Goal: Task Accomplishment & Management: Manage account settings

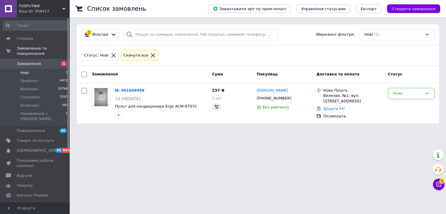
click at [49, 70] on li "Нові 1" at bounding box center [35, 73] width 71 height 8
click at [49, 69] on li "Нові 1" at bounding box center [35, 73] width 71 height 8
click at [128, 89] on link "№ 361608958" at bounding box center [130, 90] width 30 height 4
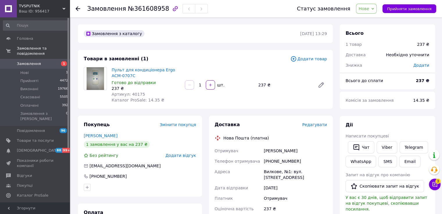
click at [317, 126] on span "Редагувати" at bounding box center [314, 125] width 25 height 5
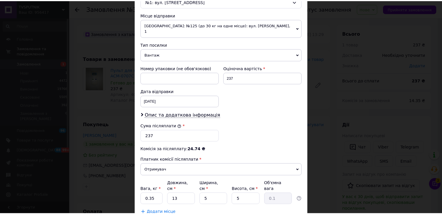
scroll to position [227, 0]
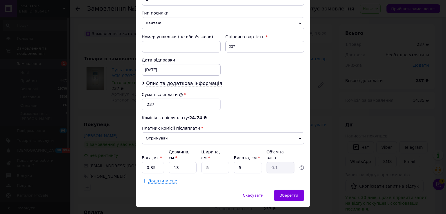
click at [317, 132] on div "× Редагування доставки Спосіб доставки Нова Пошта (платна) Платник Отримувач Ві…" at bounding box center [223, 107] width 446 height 214
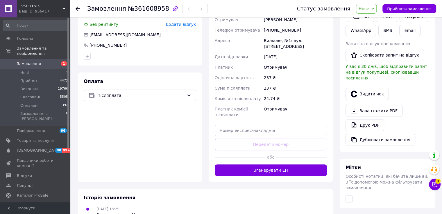
scroll to position [145, 0]
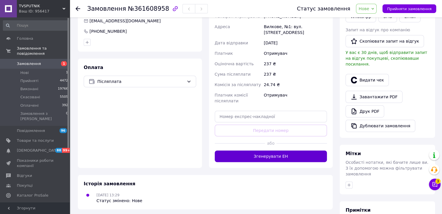
click at [308, 151] on button "Згенерувати ЕН" at bounding box center [271, 157] width 112 height 12
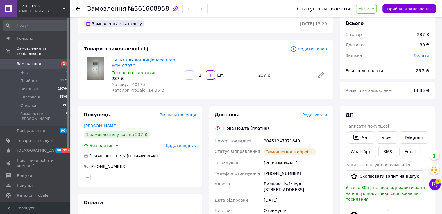
scroll to position [0, 0]
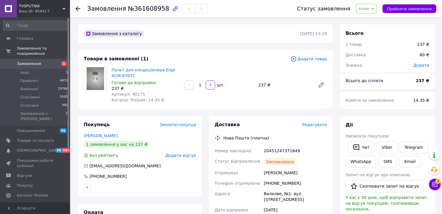
click at [279, 149] on div "20451247371649" at bounding box center [295, 151] width 65 height 10
copy div "20451247371649"
click at [385, 163] on button "SMS" at bounding box center [387, 162] width 19 height 12
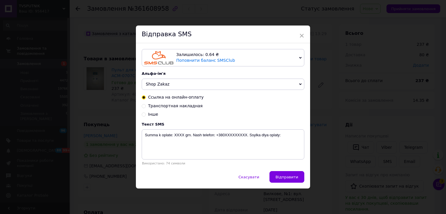
click at [175, 107] on span "Транспортная накладная" at bounding box center [175, 106] width 55 height 5
click at [146, 107] on input "Транспортная накладная" at bounding box center [144, 106] width 4 height 4
radio input "true"
radio input "false"
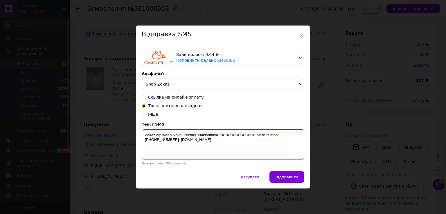
click at [229, 135] on textarea "Zakaz otpravlen Novoi Pochtoi. Nakladnaya XXXXXXXXXXXXXX. Nash telefon:[PHONE_N…" at bounding box center [223, 145] width 163 height 30
paste textarea "20451247371649"
type textarea "Zakaz otpravlen Novoi Pochtoi. Nakladnaya [PHONE_NUMBER]. Nash telefon:[PHONE_N…"
click at [284, 177] on span "Відправити" at bounding box center [287, 177] width 23 height 4
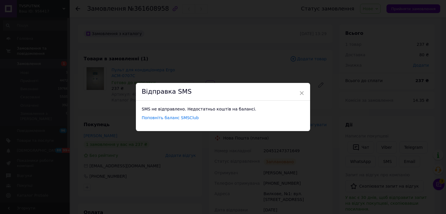
drag, startPoint x: 281, startPoint y: 172, endPoint x: 284, endPoint y: 162, distance: 10.4
click at [281, 172] on div "× Відправка SMS SMS не відправлено. Недостатньо коштів на балансі. Поповніть ба…" at bounding box center [223, 107] width 446 height 214
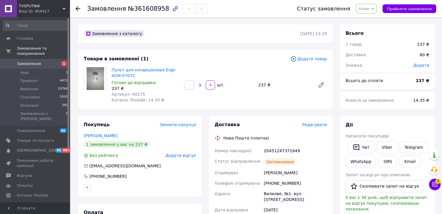
click at [413, 3] on div "Статус замовлення Нове Прийнято Виконано Скасовано Оплачено Прийняти замовлення" at bounding box center [360, 8] width 151 height 17
click at [411, 8] on span "Прийняти замовлення" at bounding box center [409, 9] width 44 height 4
click at [53, 69] on li "Нові 1" at bounding box center [35, 73] width 71 height 8
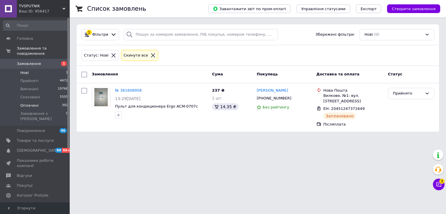
click at [48, 104] on li "Оплачені 392" at bounding box center [35, 106] width 71 height 8
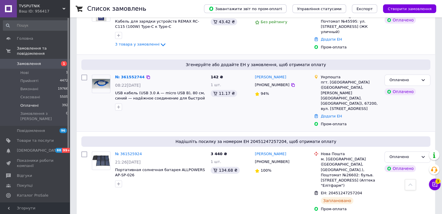
scroll to position [320, 0]
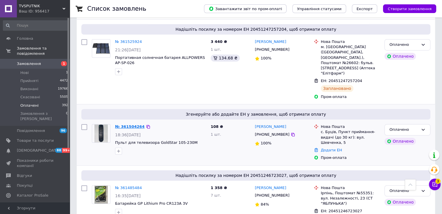
click at [123, 125] on link "№ 361504264" at bounding box center [130, 127] width 30 height 4
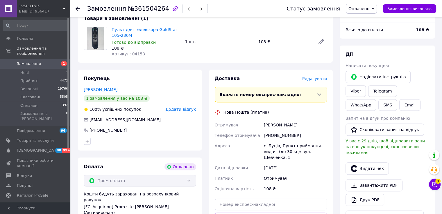
scroll to position [149, 0]
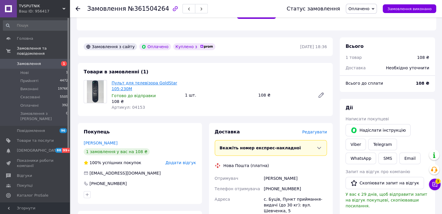
click at [130, 85] on link "Пульт для телевізора GoldStar 105-230M" at bounding box center [144, 86] width 65 height 10
click at [78, 7] on use at bounding box center [78, 8] width 5 height 5
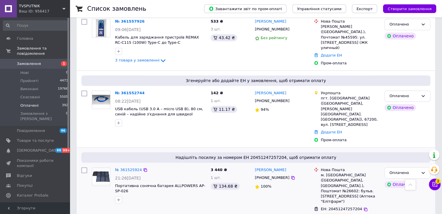
scroll to position [261, 0]
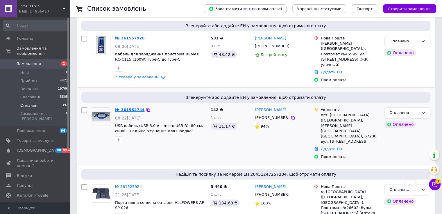
click at [128, 108] on link "№ 361552744" at bounding box center [130, 110] width 30 height 4
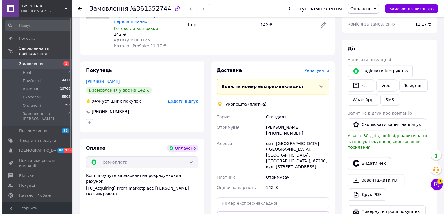
scroll to position [203, 0]
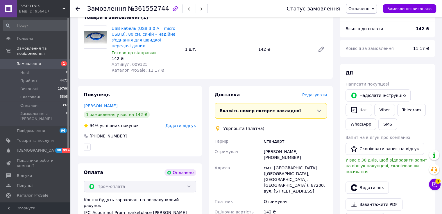
click at [315, 93] on span "Редагувати" at bounding box center [314, 95] width 25 height 5
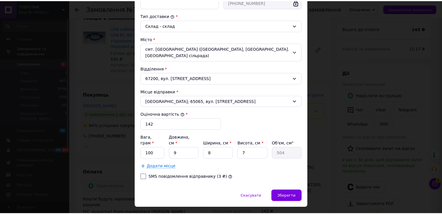
scroll to position [148, 0]
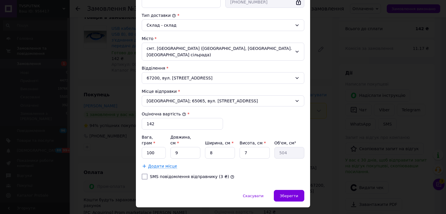
click at [198, 174] on div "SMS повідомлення відправнику (3 ₴)" at bounding box center [192, 177] width 87 height 6
click at [195, 175] on label "SMS повідомлення відправнику (3 ₴)" at bounding box center [189, 177] width 79 height 5
click at [148, 174] on input "SMS повідомлення відправнику (3 ₴)" at bounding box center [145, 177] width 6 height 6
checkbox input "true"
click at [280, 190] on div "Зберегти" at bounding box center [289, 196] width 30 height 12
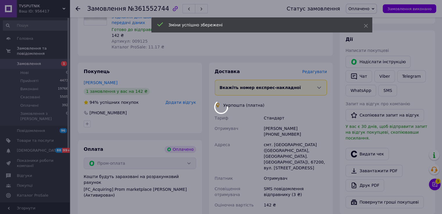
scroll to position [320, 0]
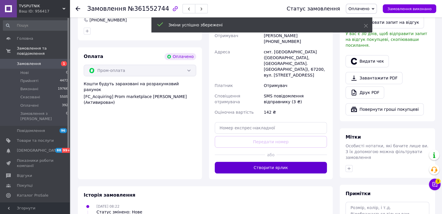
click at [288, 162] on button "Створити ярлик" at bounding box center [271, 168] width 112 height 12
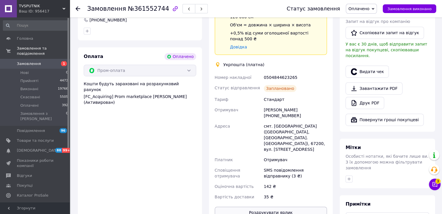
click at [287, 207] on button "Роздрукувати ярлик" at bounding box center [271, 213] width 112 height 12
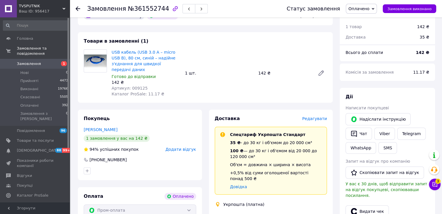
scroll to position [145, 0]
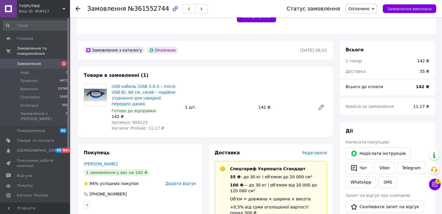
click at [79, 11] on icon at bounding box center [78, 8] width 5 height 5
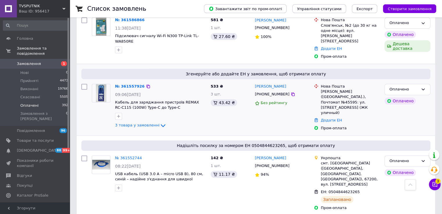
scroll to position [203, 0]
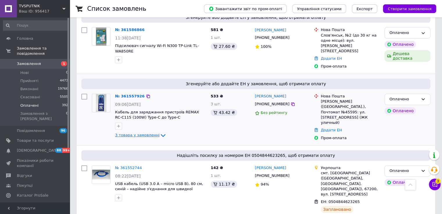
click at [135, 133] on span "3 товара у замовленні" at bounding box center [137, 135] width 44 height 4
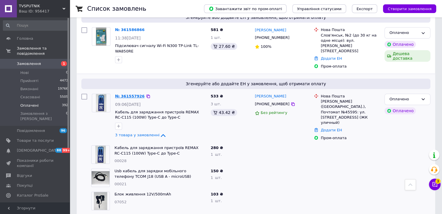
click at [129, 94] on link "№ 361557926" at bounding box center [130, 96] width 30 height 4
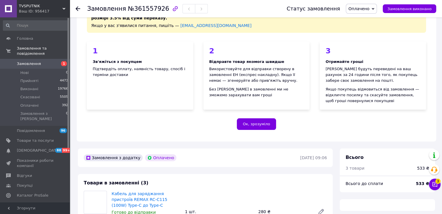
scroll to position [203, 0]
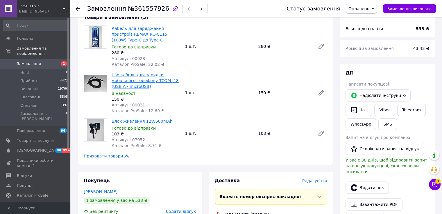
click at [153, 80] on link "Usb кабель для зарядки мобільного телефону TCOM J18 (USB А - miсroUSB)" at bounding box center [145, 81] width 67 height 16
click at [117, 37] on link "Кабель для заряджання пристроїв REMAX RC-C115 (100W) Type-C до Type-C" at bounding box center [140, 34] width 56 height 16
click at [78, 7] on use at bounding box center [78, 8] width 5 height 5
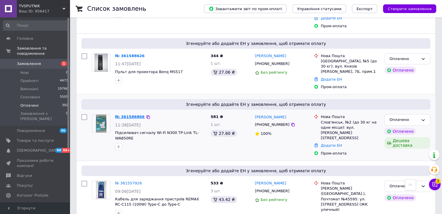
click at [129, 115] on link "№ 361586866" at bounding box center [130, 117] width 30 height 4
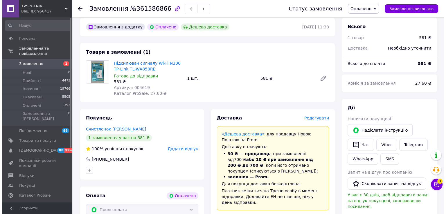
scroll to position [174, 0]
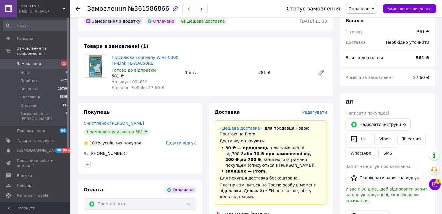
click at [312, 115] on span "Редагувати" at bounding box center [314, 112] width 25 height 5
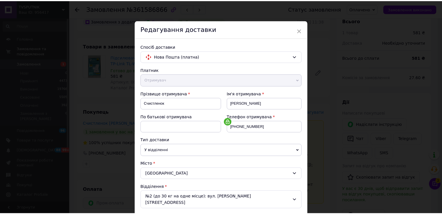
scroll to position [170, 0]
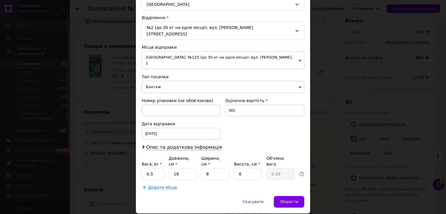
click at [322, 112] on div "× Редагування доставки Спосіб доставки Нова Пошта (платна) Платник Отримувач Ві…" at bounding box center [223, 107] width 446 height 214
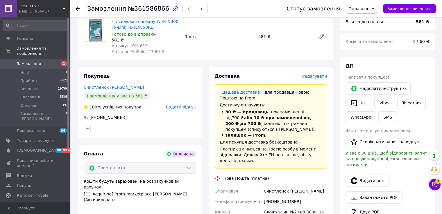
scroll to position [349, 0]
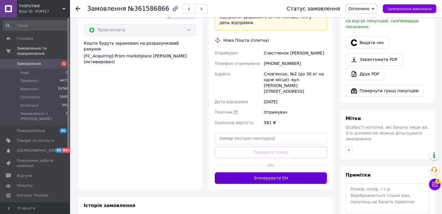
click at [283, 173] on button "Згенерувати ЕН" at bounding box center [271, 179] width 112 height 12
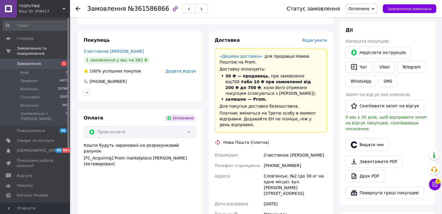
scroll to position [261, 0]
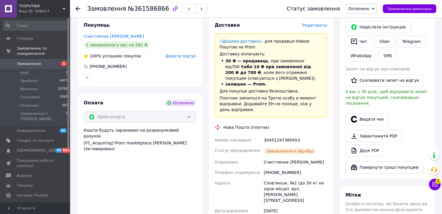
click at [78, 8] on use at bounding box center [78, 8] width 5 height 5
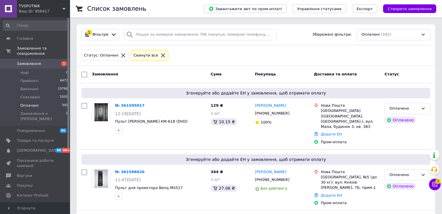
scroll to position [116, 0]
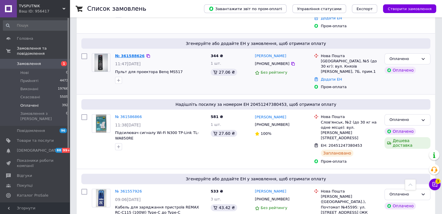
click at [119, 54] on link "№ 361588626" at bounding box center [130, 56] width 30 height 4
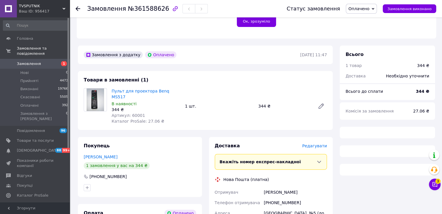
scroll to position [145, 0]
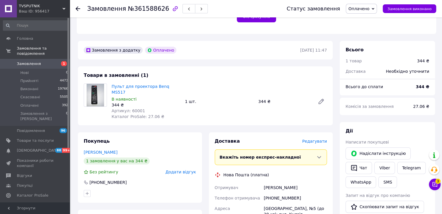
click at [126, 90] on link "Пульт для проектора Benq MS517" at bounding box center [141, 89] width 58 height 10
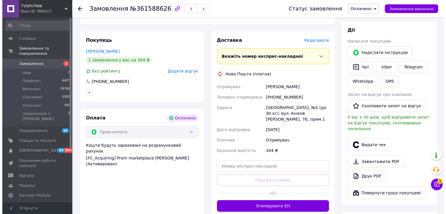
scroll to position [232, 0]
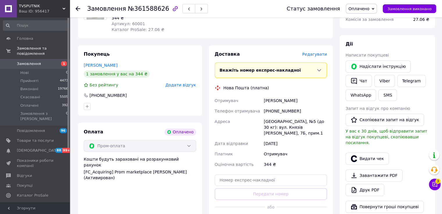
click at [311, 52] on span "Редагувати" at bounding box center [314, 54] width 25 height 5
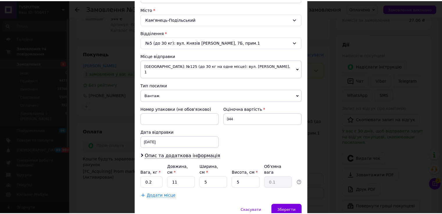
scroll to position [170, 0]
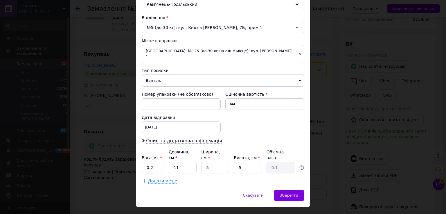
click at [320, 76] on div "× Редагування доставки Спосіб доставки Нова Пошта (платна) Платник Отримувач Ві…" at bounding box center [223, 107] width 446 height 214
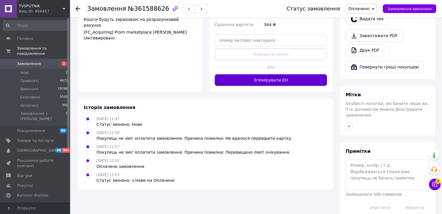
click at [295, 79] on button "Згенерувати ЕН" at bounding box center [271, 80] width 112 height 12
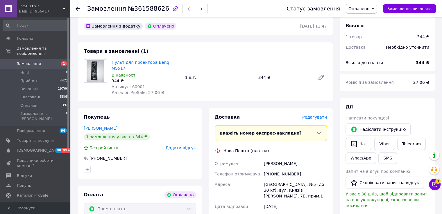
scroll to position [169, 0]
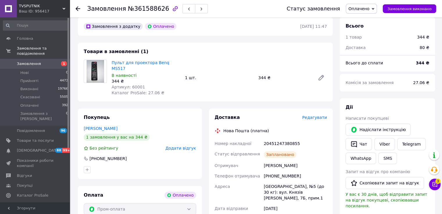
click at [77, 10] on icon at bounding box center [78, 8] width 5 height 5
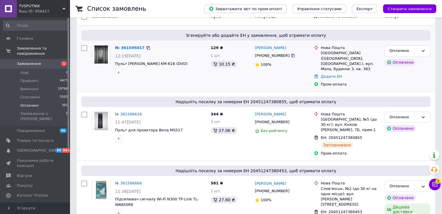
scroll to position [29, 0]
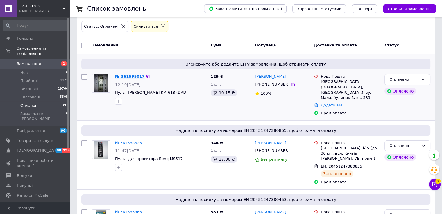
click at [125, 74] on link "№ 361595017" at bounding box center [130, 76] width 30 height 4
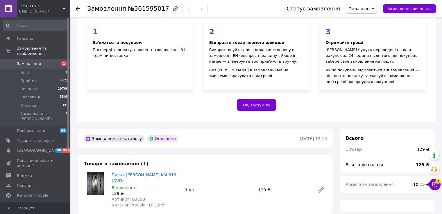
scroll to position [116, 0]
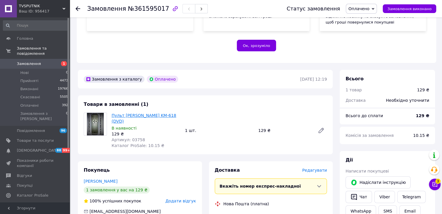
click at [135, 117] on link "Пульт [PERSON_NAME] KM-618 (DVD)" at bounding box center [144, 118] width 64 height 10
click at [77, 7] on use at bounding box center [78, 8] width 5 height 5
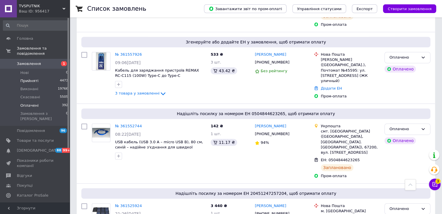
click at [57, 77] on li "Прийняті 4473" at bounding box center [35, 81] width 71 height 8
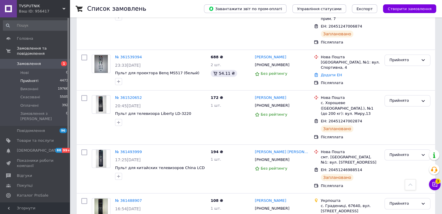
scroll to position [436, 0]
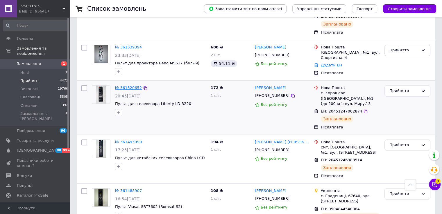
click at [130, 86] on link "№ 361520652" at bounding box center [128, 88] width 27 height 4
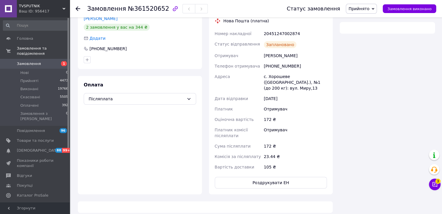
scroll to position [200, 0]
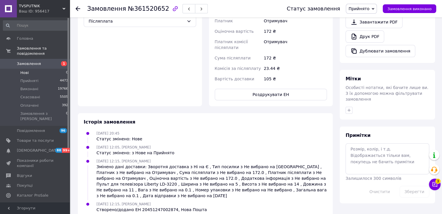
drag, startPoint x: 55, startPoint y: 64, endPoint x: 56, endPoint y: 68, distance: 3.7
click at [56, 69] on li "Нові 0" at bounding box center [35, 73] width 71 height 8
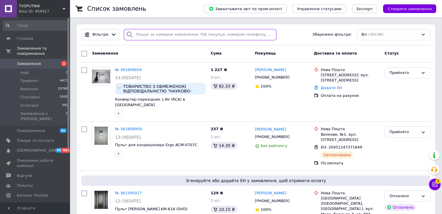
click at [141, 37] on input "search" at bounding box center [200, 34] width 152 height 11
paste input "[PHONE_NUMBER]"
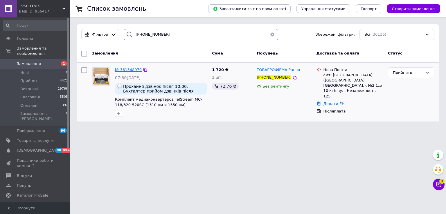
type input "[PHONE_NUMBER]"
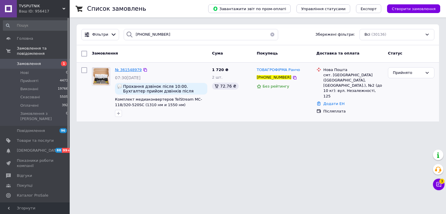
click at [128, 68] on span "№ 361548979" at bounding box center [128, 70] width 27 height 4
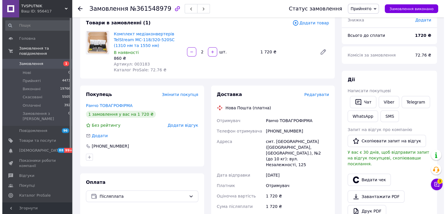
scroll to position [51, 0]
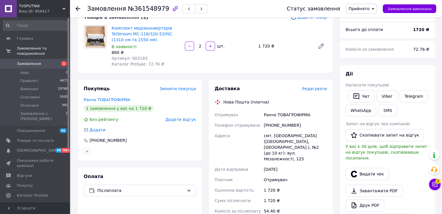
click at [313, 87] on span "Редагувати" at bounding box center [314, 89] width 25 height 5
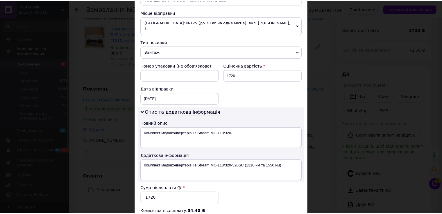
scroll to position [292, 0]
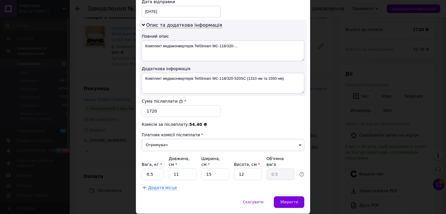
click at [319, 87] on div "× Редагування доставки Спосіб доставки Нова Пошта (платна) Платник Отримувач Ві…" at bounding box center [223, 107] width 446 height 214
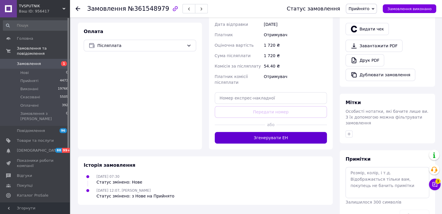
click at [305, 132] on button "Згенерувати ЕН" at bounding box center [271, 138] width 112 height 12
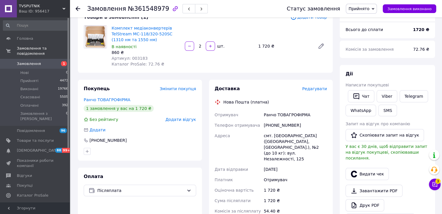
scroll to position [22, 0]
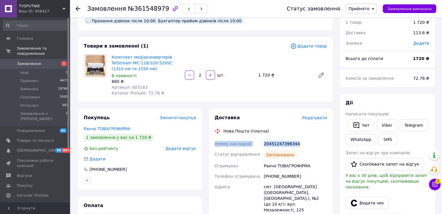
drag, startPoint x: 214, startPoint y: 136, endPoint x: 297, endPoint y: 138, distance: 83.4
click at [297, 139] on div "Номер накладної 20451247396344 Статус відправлення Заплановано Отримувач Ранчо …" at bounding box center [270, 217] width 115 height 156
copy div "Номер накладної 20451247396344"
click at [34, 70] on li "Нові 0" at bounding box center [35, 73] width 71 height 8
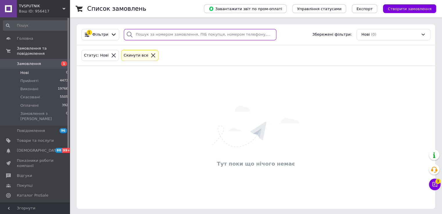
click at [198, 34] on input "search" at bounding box center [200, 34] width 152 height 11
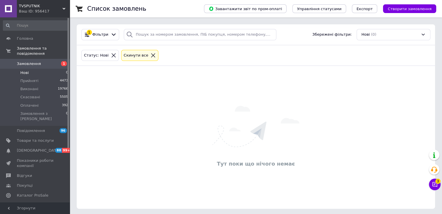
click at [111, 53] on icon at bounding box center [113, 55] width 5 height 5
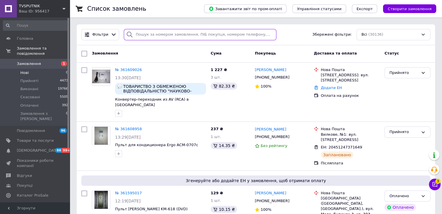
paste input "[PHONE_NUMBER]"
type input "[PHONE_NUMBER]"
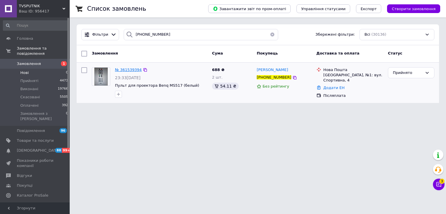
click at [121, 68] on span "№ 361539394" at bounding box center [128, 70] width 27 height 4
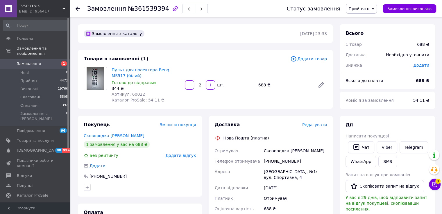
click at [317, 128] on div "Доставка Редагувати" at bounding box center [271, 125] width 112 height 7
click at [316, 126] on span "Редагувати" at bounding box center [314, 125] width 25 height 5
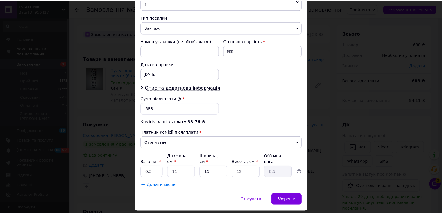
scroll to position [227, 0]
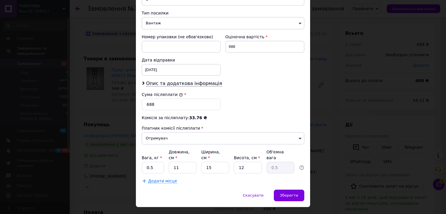
click at [316, 126] on div "× Редагування доставки Спосіб доставки Нова Пошта (платна) Платник Отримувач Ві…" at bounding box center [223, 107] width 446 height 214
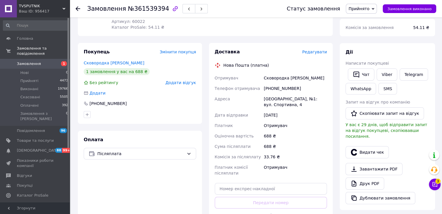
scroll to position [145, 0]
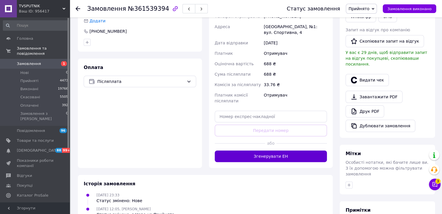
click at [314, 152] on button "Згенерувати ЕН" at bounding box center [271, 157] width 112 height 12
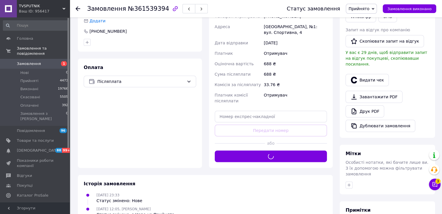
scroll to position [58, 0]
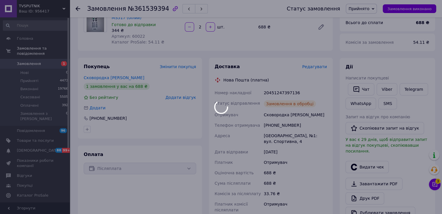
drag, startPoint x: 214, startPoint y: 93, endPoint x: 261, endPoint y: 95, distance: 47.7
click at [261, 95] on body "TVSPUTNIK Ваш ID: 956417 Сайт TVSPUTNIK Кабінет покупця Перевірити стан системи…" at bounding box center [221, 157] width 442 height 431
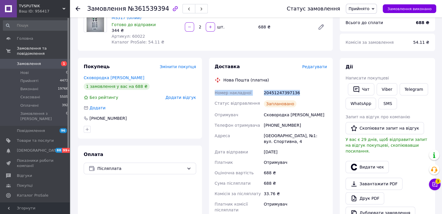
drag, startPoint x: 213, startPoint y: 91, endPoint x: 308, endPoint y: 93, distance: 94.4
click at [308, 93] on div "Номер накладної 20451247397136 Статус відправлення Заплановано Отримувач Сковор…" at bounding box center [270, 157] width 115 height 138
copy div "Номер накладної 20451247397136"
click at [294, 193] on div "33.76 ₴" at bounding box center [295, 194] width 65 height 10
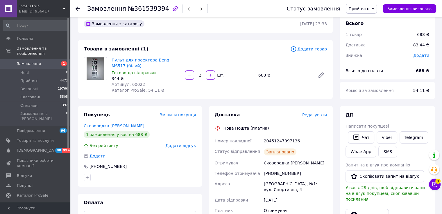
scroll to position [0, 0]
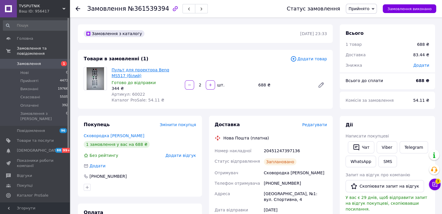
click at [145, 70] on link "Пульт для проектора Benq MS517 (білий)" at bounding box center [141, 73] width 58 height 10
click at [79, 10] on icon at bounding box center [78, 8] width 5 height 5
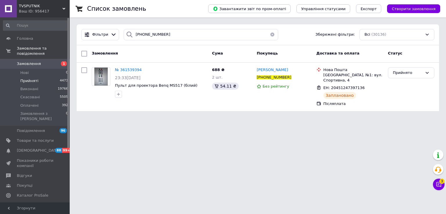
click at [48, 77] on li "Прийняті 4473" at bounding box center [35, 81] width 71 height 8
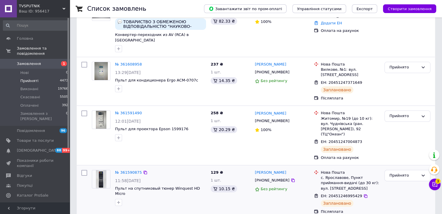
scroll to position [145, 0]
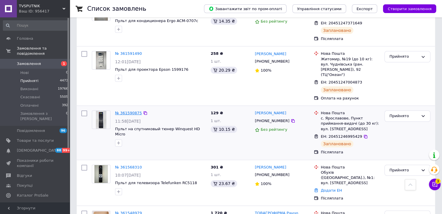
click at [132, 111] on link "№ 361590875" at bounding box center [128, 113] width 27 height 4
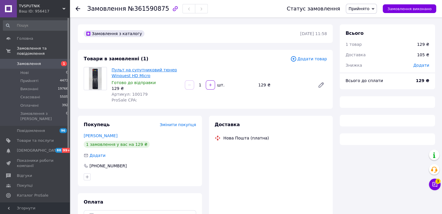
click at [133, 77] on link "Пульт на супутниковий тюнер Winquest HD Micro" at bounding box center [144, 73] width 65 height 10
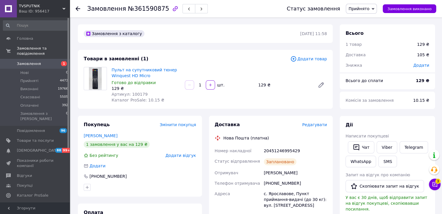
click at [77, 6] on icon at bounding box center [78, 8] width 5 height 5
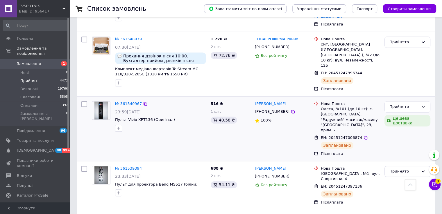
scroll to position [407, 0]
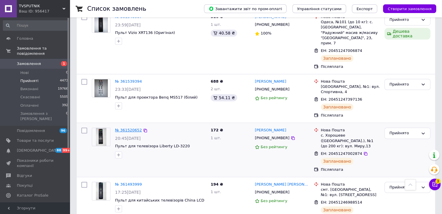
click at [128, 128] on link "№ 361520652" at bounding box center [128, 130] width 27 height 4
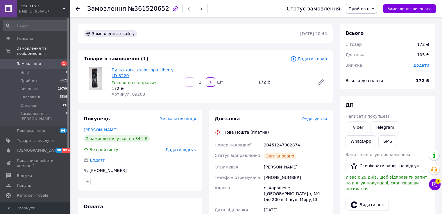
click at [141, 71] on link "Пульт для телевізора Liberty LD-3220" at bounding box center [143, 73] width 62 height 10
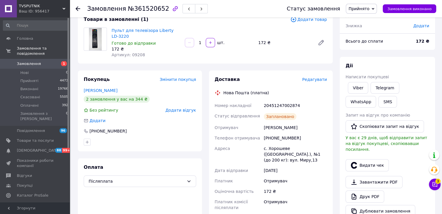
scroll to position [87, 0]
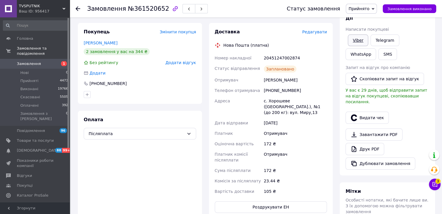
click at [361, 42] on link "Viber" at bounding box center [358, 41] width 20 height 12
click at [78, 11] on div at bounding box center [78, 9] width 5 height 6
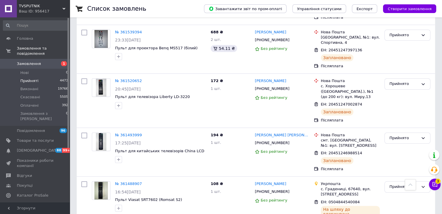
scroll to position [465, 0]
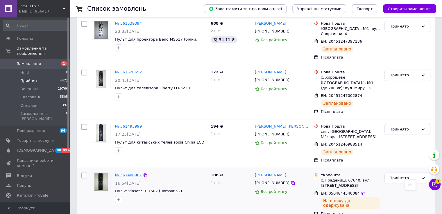
click at [131, 173] on link "№ 361488907" at bounding box center [128, 175] width 27 height 4
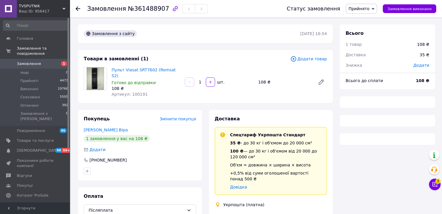
click at [131, 73] on div "Пульт Viasat SRT7602 (Romsat S2) Готово до відправки 108 ₴ Артикул: 100191" at bounding box center [145, 82] width 73 height 33
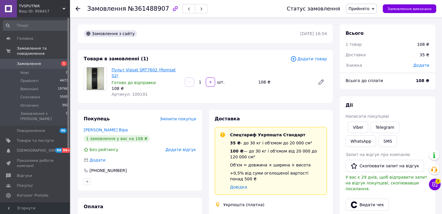
click at [130, 71] on link "Пульт Viasat SRT7602 (Romsat S2)" at bounding box center [144, 73] width 64 height 10
click at [79, 8] on use at bounding box center [78, 8] width 5 height 5
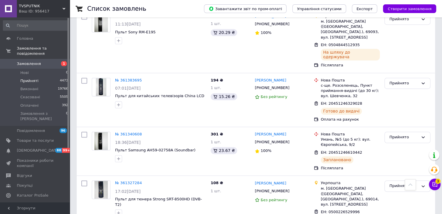
scroll to position [921, 0]
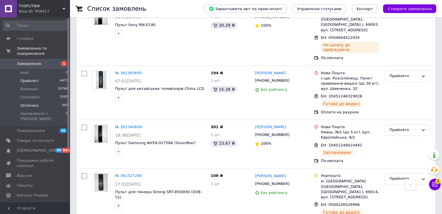
click at [39, 103] on li "Оплачені 392" at bounding box center [35, 106] width 71 height 8
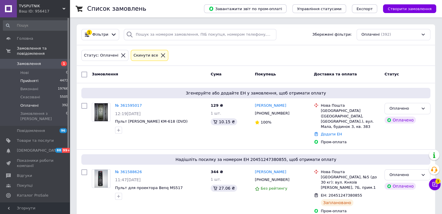
click at [42, 78] on li "Прийняті 4473" at bounding box center [35, 81] width 71 height 8
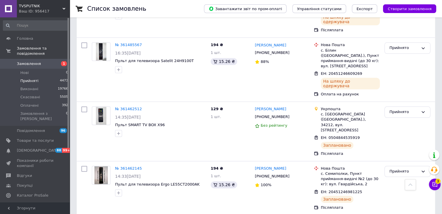
scroll to position [639, 0]
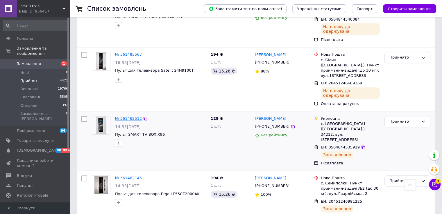
click at [125, 116] on link "№ 361462512" at bounding box center [128, 118] width 27 height 4
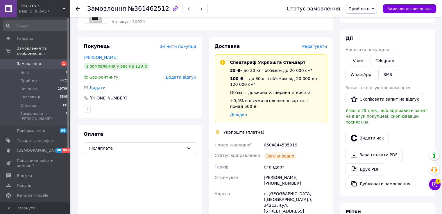
scroll to position [28, 0]
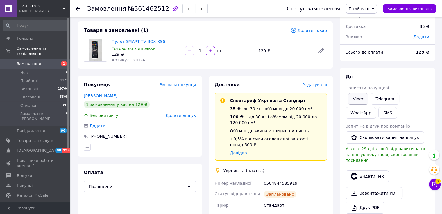
click at [356, 96] on link "Viber" at bounding box center [358, 99] width 20 height 12
click at [78, 9] on icon at bounding box center [78, 8] width 5 height 5
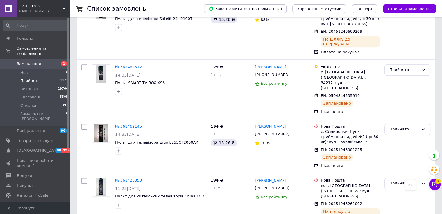
scroll to position [697, 0]
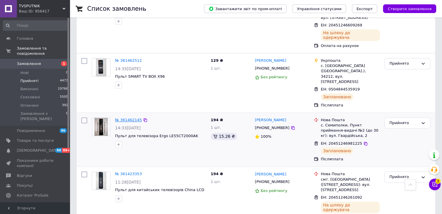
click at [121, 118] on link "№ 361462145" at bounding box center [128, 120] width 27 height 4
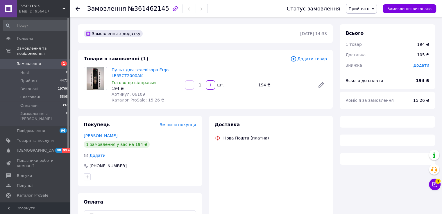
click at [126, 73] on span "Пульт для телевізора Ergo LE55CT2000AK" at bounding box center [146, 73] width 69 height 12
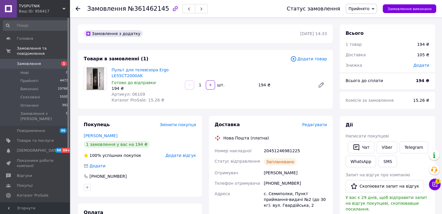
click at [126, 73] on span "Пульт для телевізора Ergo LE55CT2000AK" at bounding box center [146, 73] width 69 height 12
click at [126, 76] on link "Пульт для телевізора Ergo LE55CT2000AK" at bounding box center [140, 73] width 57 height 10
click at [78, 8] on use at bounding box center [78, 8] width 5 height 5
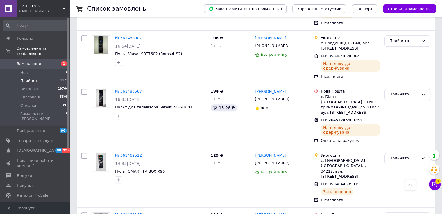
scroll to position [610, 0]
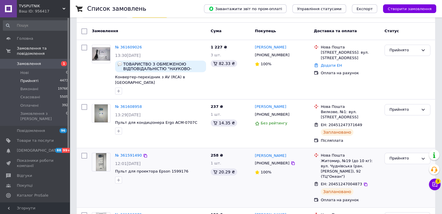
scroll to position [29, 0]
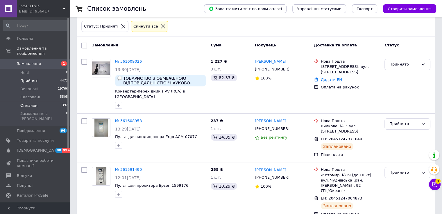
click at [57, 102] on li "Оплачені 392" at bounding box center [35, 106] width 71 height 8
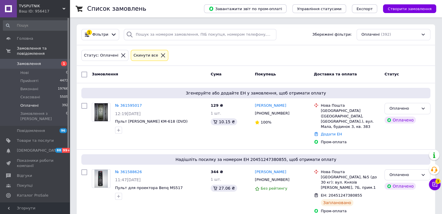
click at [121, 53] on icon at bounding box center [123, 55] width 5 height 5
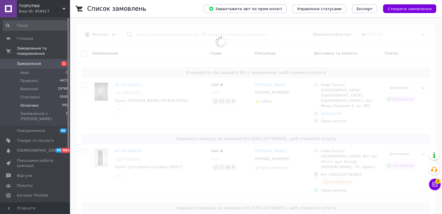
click at [168, 36] on span at bounding box center [221, 42] width 442 height 84
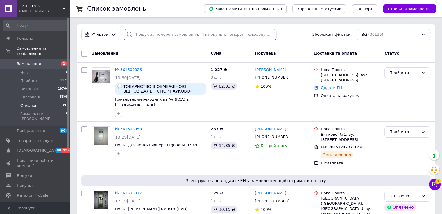
click at [176, 30] on input "search" at bounding box center [200, 34] width 152 height 11
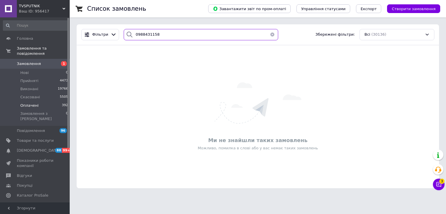
click at [160, 39] on input "0988431158" at bounding box center [201, 34] width 155 height 11
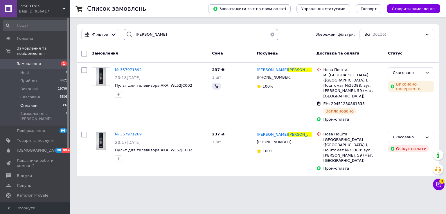
type input "[PERSON_NAME]"
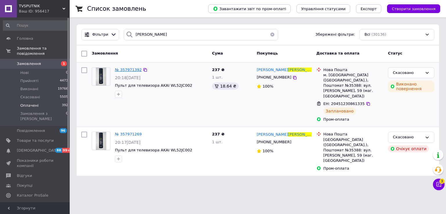
click at [121, 70] on span "№ 357971392" at bounding box center [128, 70] width 27 height 4
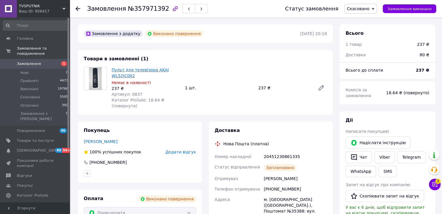
click at [120, 76] on link "Пульт для телевізора AKAI WL52JC002" at bounding box center [140, 73] width 57 height 10
click at [76, 5] on div at bounding box center [82, 8] width 12 height 17
click at [77, 8] on use at bounding box center [78, 8] width 5 height 5
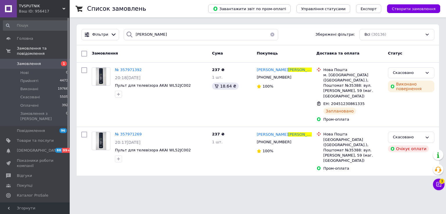
click at [128, 31] on icon at bounding box center [129, 34] width 7 height 7
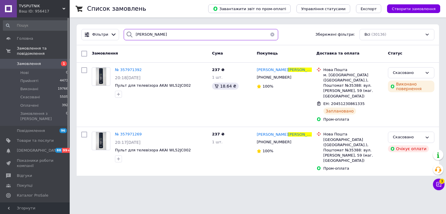
click at [140, 34] on input "[PERSON_NAME]" at bounding box center [201, 34] width 155 height 11
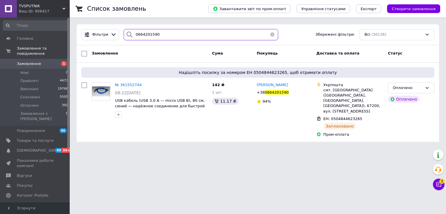
type input "0664201590"
